Goal: Task Accomplishment & Management: Use online tool/utility

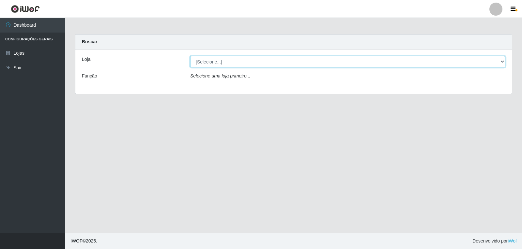
click at [499, 61] on select "[Selecione...] [PERSON_NAME]" at bounding box center [347, 61] width 315 height 11
select select "523"
click at [190, 56] on select "[Selecione...] [PERSON_NAME]" at bounding box center [347, 61] width 315 height 11
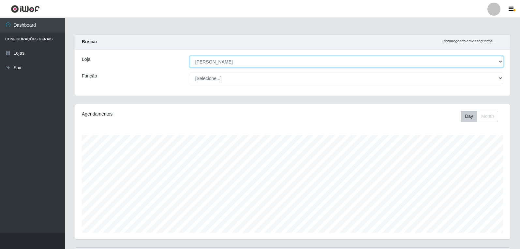
scroll to position [325989, 325690]
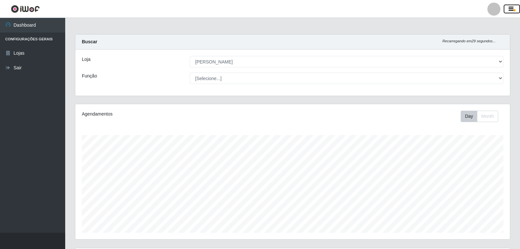
click at [513, 10] on icon "button" at bounding box center [511, 9] width 5 height 6
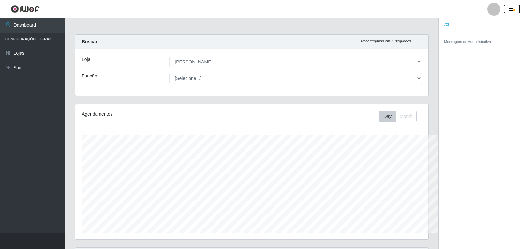
scroll to position [325989, 325771]
click at [513, 10] on icon "button" at bounding box center [511, 9] width 5 height 6
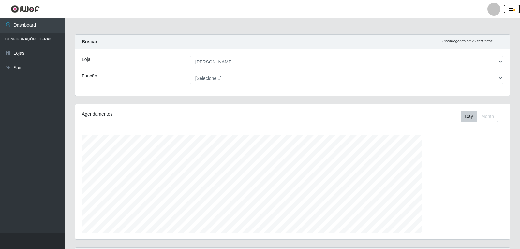
scroll to position [135, 435]
click at [498, 11] on div at bounding box center [494, 9] width 13 height 13
click at [499, 10] on div at bounding box center [494, 9] width 13 height 13
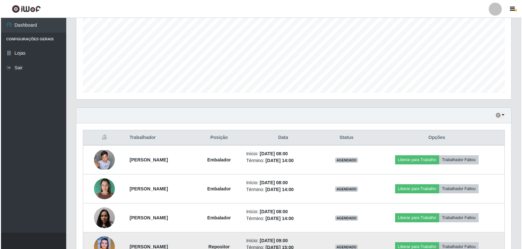
scroll to position [130, 0]
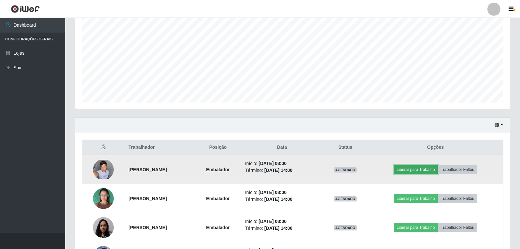
click at [426, 168] on button "Liberar para Trabalho" at bounding box center [416, 169] width 44 height 9
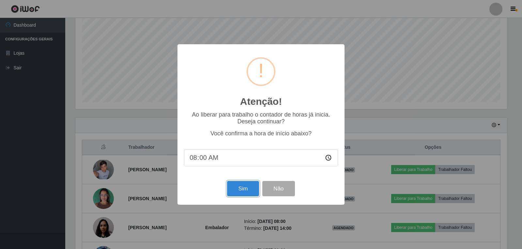
click at [242, 190] on button "Sim" at bounding box center [243, 188] width 32 height 15
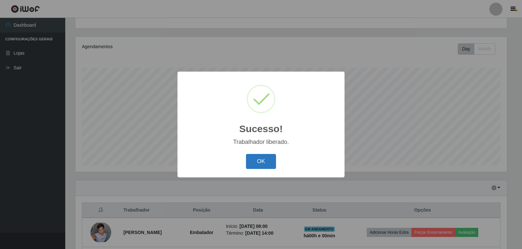
click at [253, 164] on button "OK" at bounding box center [261, 161] width 30 height 15
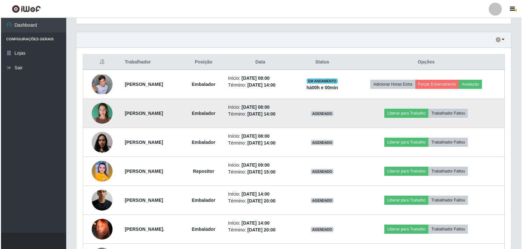
scroll to position [231, 0]
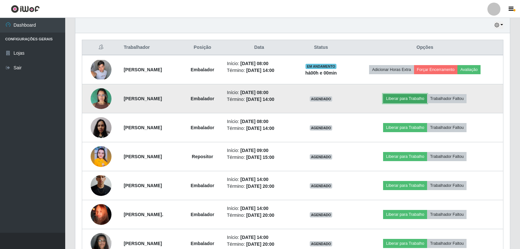
click at [422, 99] on button "Liberar para Trabalho" at bounding box center [405, 98] width 44 height 9
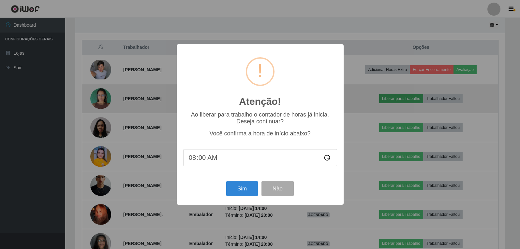
scroll to position [135, 431]
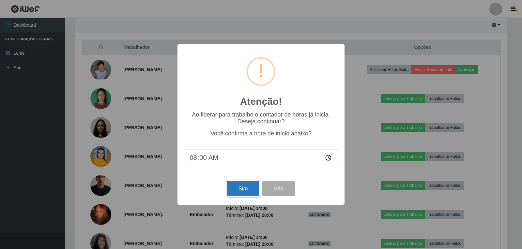
click at [237, 189] on button "Sim" at bounding box center [243, 188] width 32 height 15
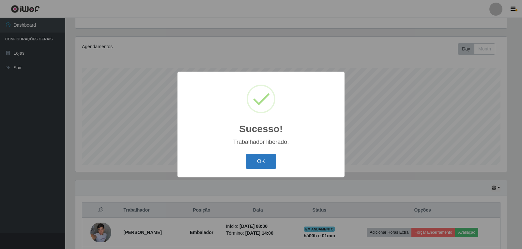
click at [263, 163] on button "OK" at bounding box center [261, 161] width 30 height 15
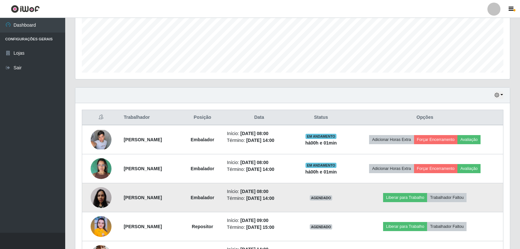
scroll to position [231, 0]
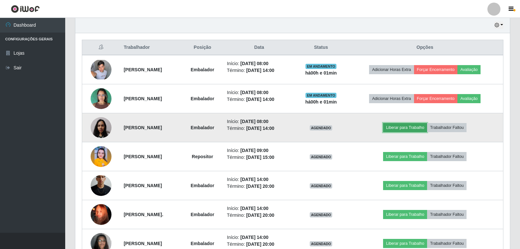
click at [418, 125] on button "Liberar para Trabalho" at bounding box center [405, 127] width 44 height 9
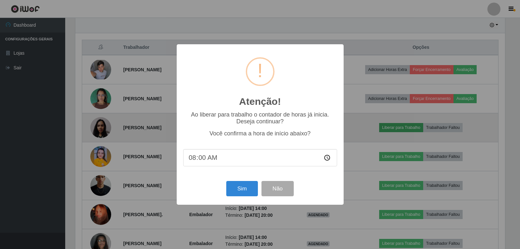
scroll to position [135, 431]
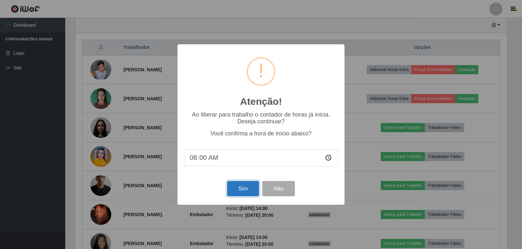
click at [252, 190] on button "Sim" at bounding box center [243, 188] width 32 height 15
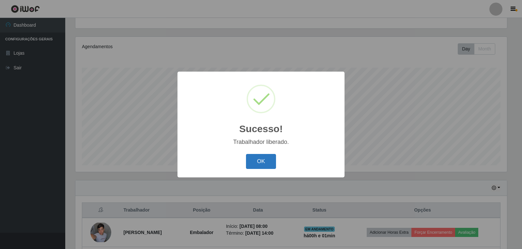
click at [264, 167] on button "OK" at bounding box center [261, 161] width 30 height 15
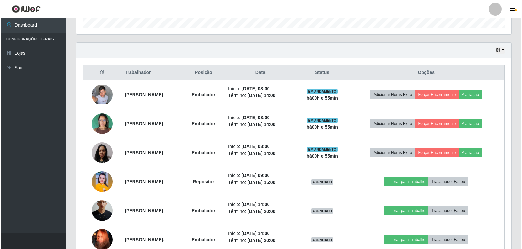
scroll to position [271, 0]
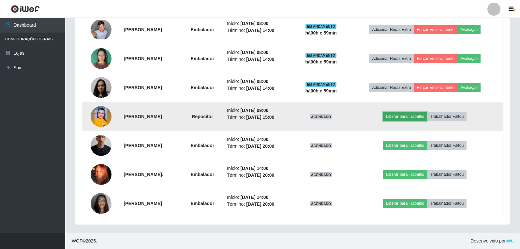
click at [427, 116] on button "Liberar para Trabalho" at bounding box center [405, 116] width 44 height 9
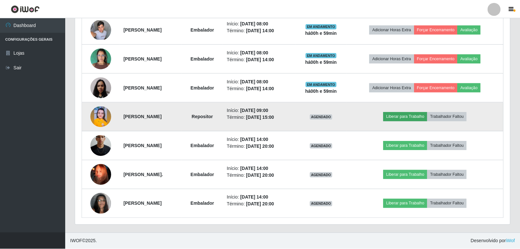
scroll to position [135, 431]
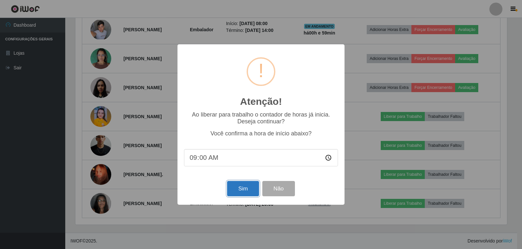
click at [248, 186] on button "Sim" at bounding box center [243, 188] width 32 height 15
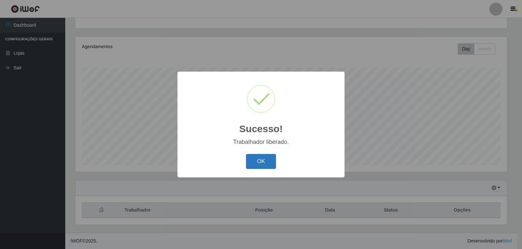
click at [263, 157] on button "OK" at bounding box center [261, 161] width 30 height 15
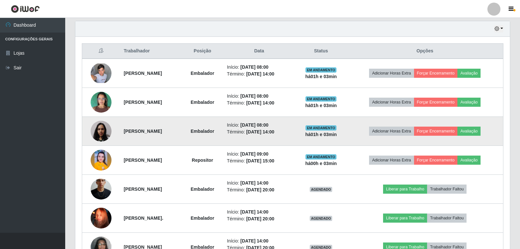
scroll to position [271, 0]
